Goal: Task Accomplishment & Management: Manage account settings

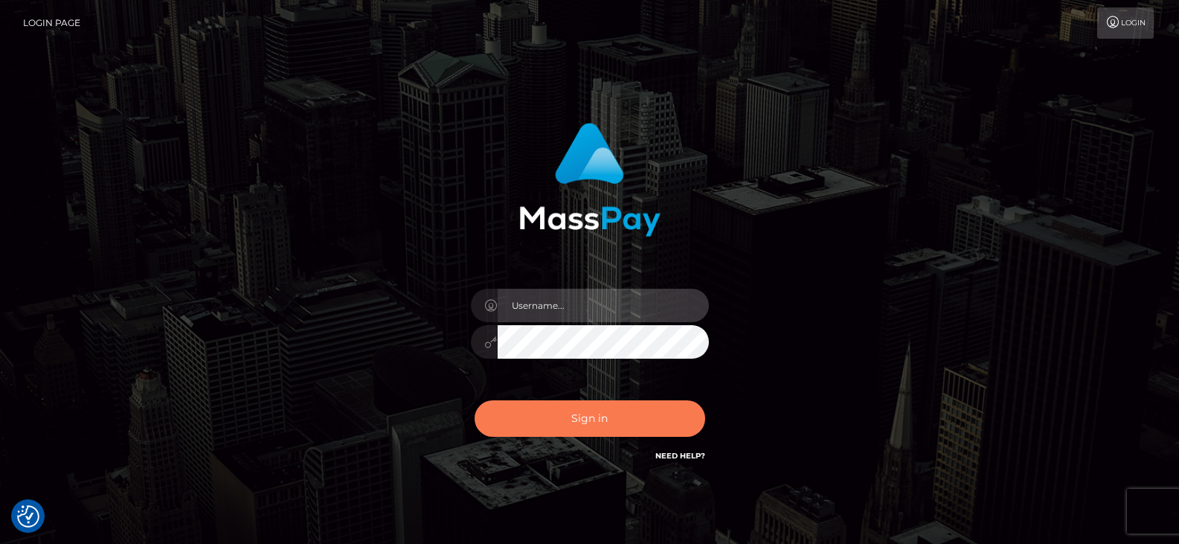
type input "Nocelyn.xcite"
click at [582, 405] on button "Sign in" at bounding box center [589, 418] width 231 height 36
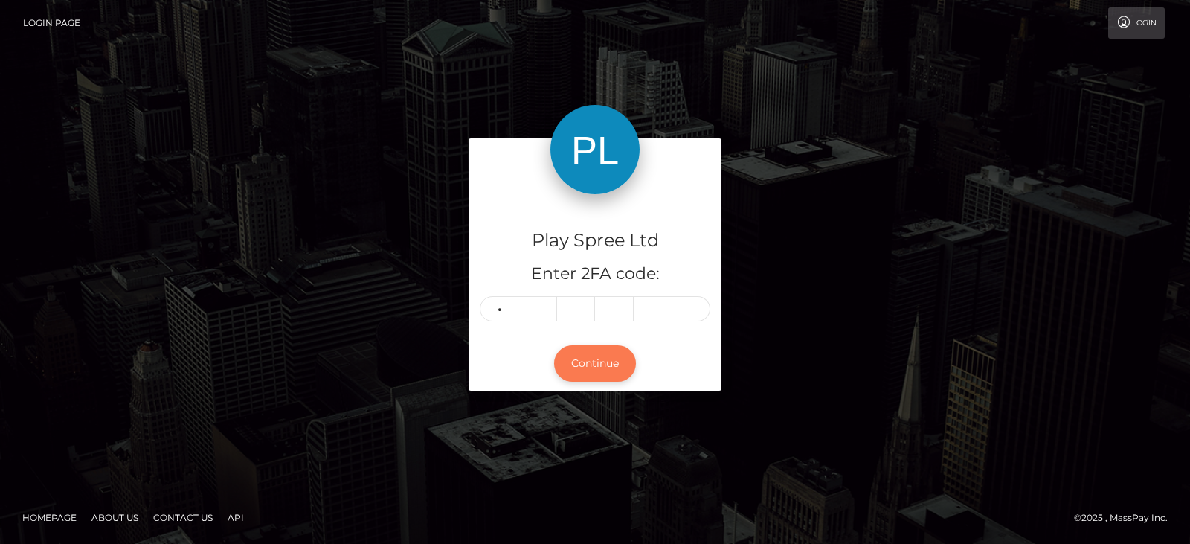
type input "4"
type input "0"
type input "2"
type input "3"
type input "1"
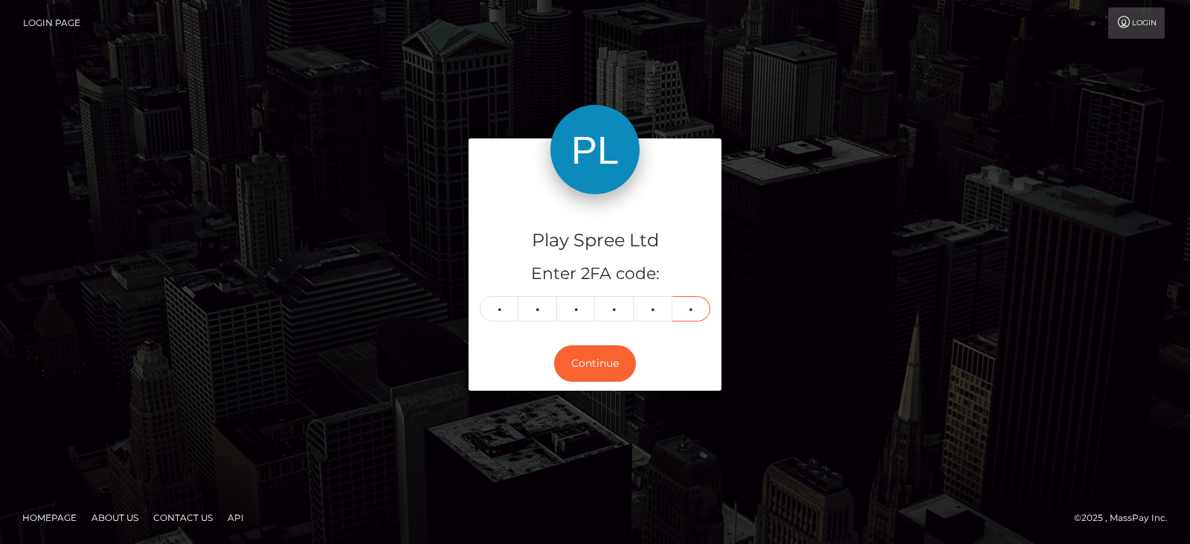
type input "7"
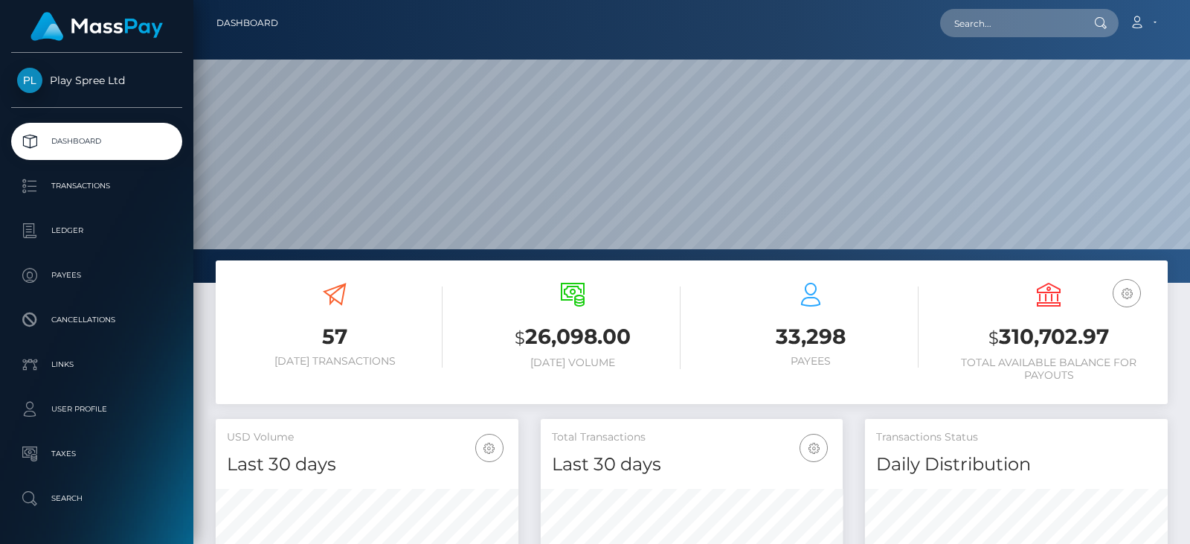
scroll to position [264, 302]
click at [1071, 329] on h3 "$ 310,702.97" at bounding box center [1049, 337] width 216 height 30
copy h3 "310,702.97"
